Goal: Task Accomplishment & Management: Use online tool/utility

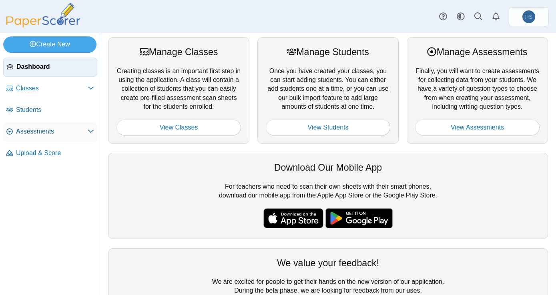
click at [17, 130] on span "Assessments" at bounding box center [52, 131] width 72 height 9
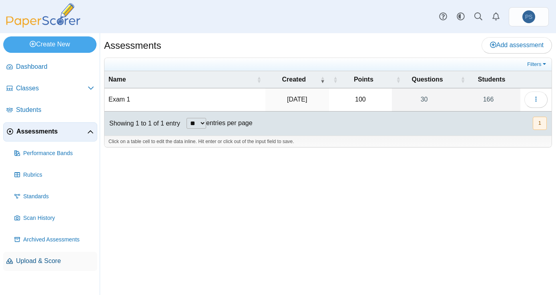
click at [38, 264] on span "Upload & Score" at bounding box center [55, 261] width 78 height 9
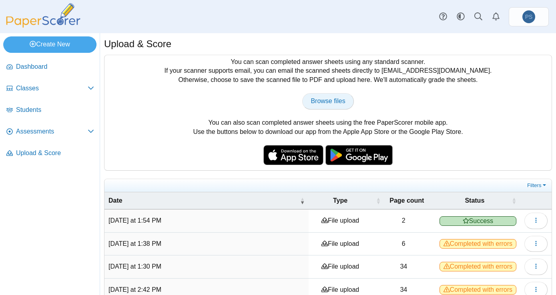
click at [331, 102] on span "Browse files" at bounding box center [328, 101] width 34 height 7
type input "**********"
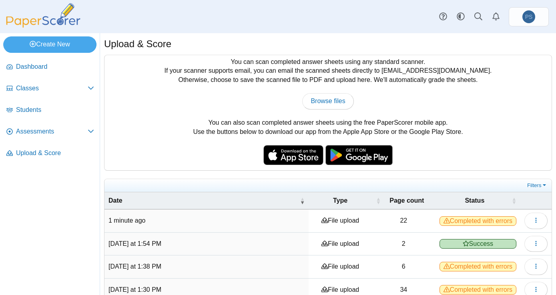
click at [470, 224] on span "Completed with errors" at bounding box center [478, 222] width 77 height 10
click at [530, 225] on button "button" at bounding box center [535, 221] width 23 height 16
click at [494, 241] on link "View scanned pages" at bounding box center [494, 239] width 96 height 12
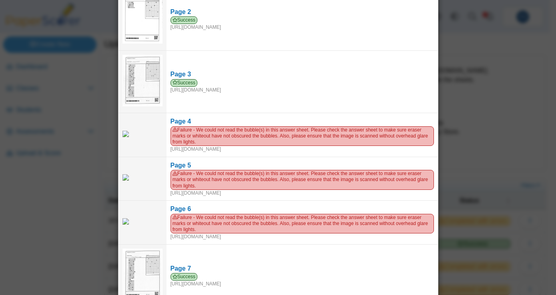
scroll to position [148, 0]
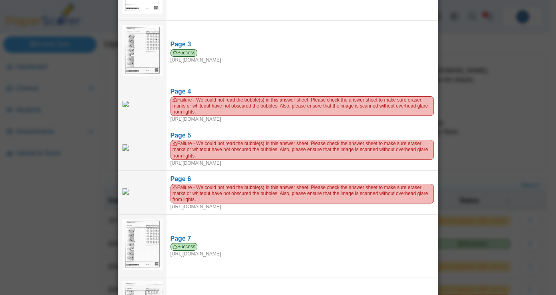
click at [541, 73] on div "Viewing upload details Scan results: 16 Successful scans | 6 Failed scans Page …" at bounding box center [278, 147] width 556 height 295
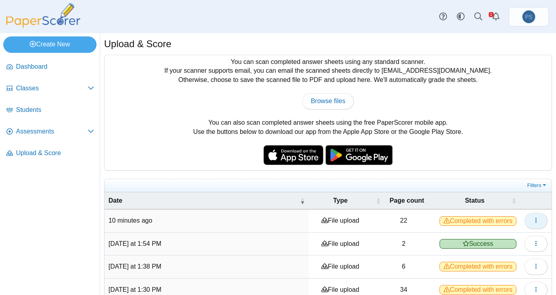
click at [530, 226] on button "button" at bounding box center [535, 221] width 23 height 16
click at [474, 241] on link "View scanned pages" at bounding box center [494, 239] width 96 height 12
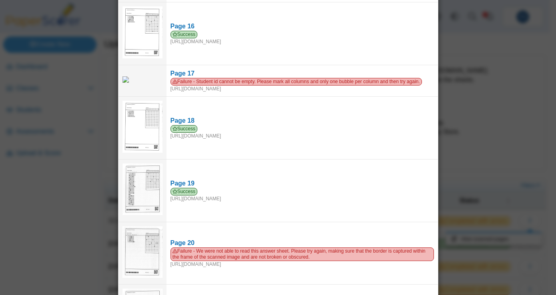
scroll to position [905, 0]
